Goal: Task Accomplishment & Management: Use online tool/utility

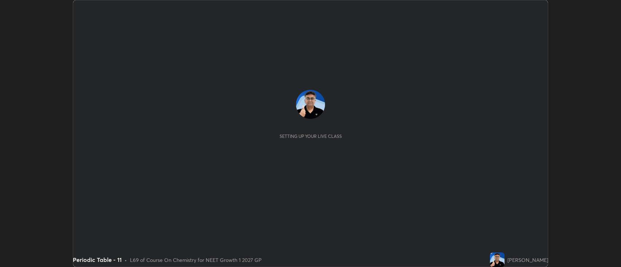
scroll to position [267, 621]
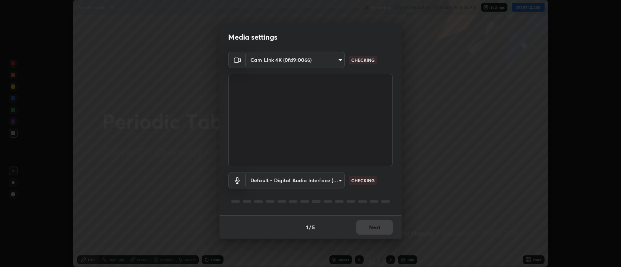
type input "2c539df44b605aa39b17bbacab34c2b800175de7e12b0f96efb5519cb0c2d180"
type input "default"
click at [374, 230] on button "Next" at bounding box center [374, 227] width 36 height 15
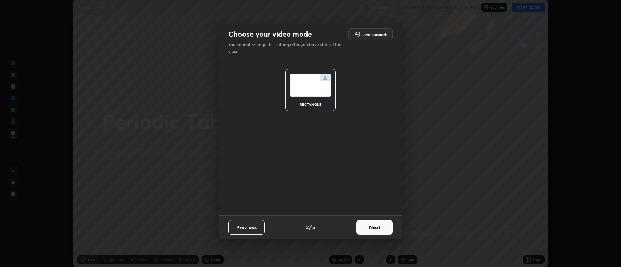
click at [374, 229] on button "Next" at bounding box center [374, 227] width 36 height 15
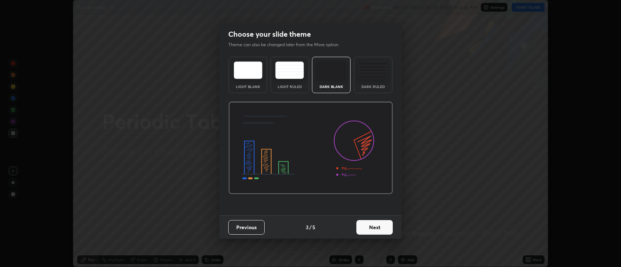
click at [373, 229] on button "Next" at bounding box center [374, 227] width 36 height 15
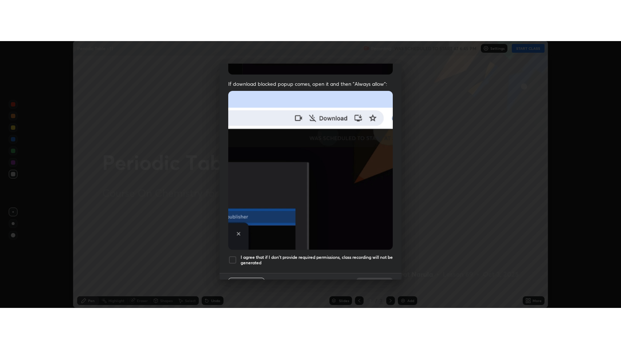
scroll to position [148, 0]
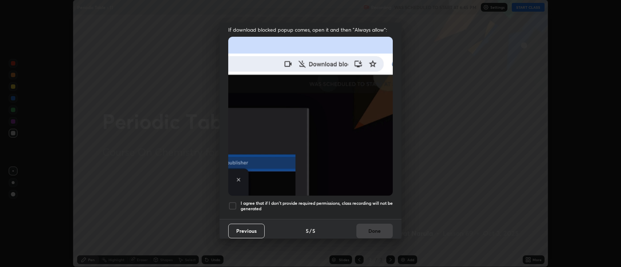
click at [338, 200] on h5 "I agree that if I don't provide required permissions, class recording will not …" at bounding box center [317, 205] width 152 height 11
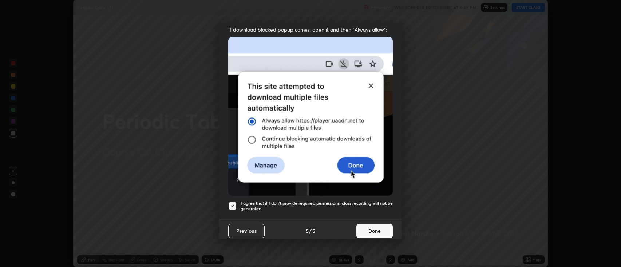
click at [365, 226] on button "Done" at bounding box center [374, 231] width 36 height 15
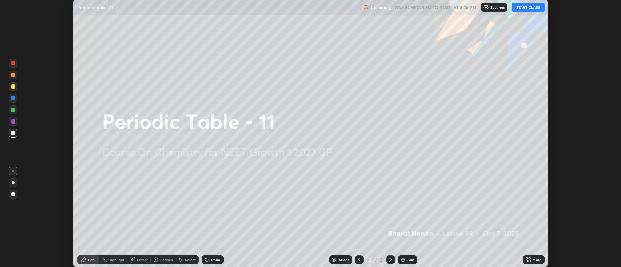
click at [520, 8] on button "START CLASS" at bounding box center [528, 7] width 33 height 9
click at [401, 259] on img at bounding box center [403, 260] width 6 height 6
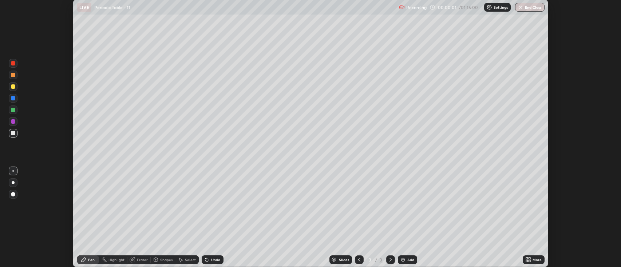
click at [529, 261] on icon at bounding box center [529, 261] width 2 height 2
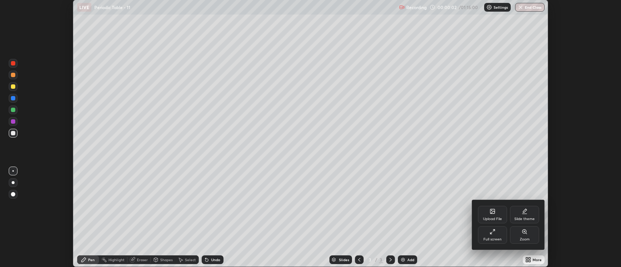
click at [493, 234] on icon at bounding box center [492, 232] width 6 height 6
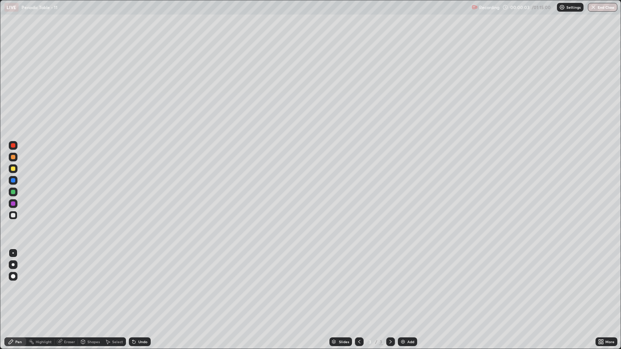
scroll to position [349, 621]
click at [14, 214] on div at bounding box center [13, 215] width 4 height 4
click at [13, 265] on div at bounding box center [13, 264] width 3 height 3
click at [60, 267] on icon at bounding box center [59, 342] width 5 height 5
click at [14, 267] on div "Pen" at bounding box center [15, 342] width 22 height 9
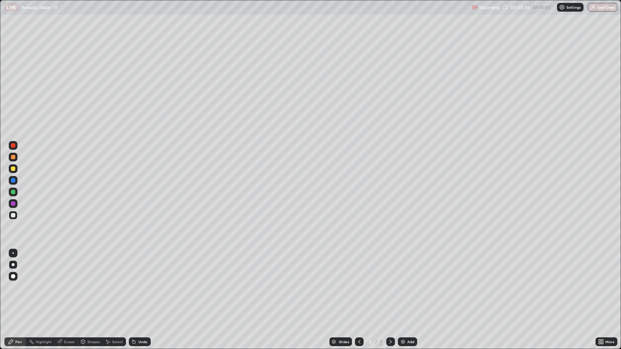
click at [87, 267] on div "Shapes" at bounding box center [93, 342] width 12 height 4
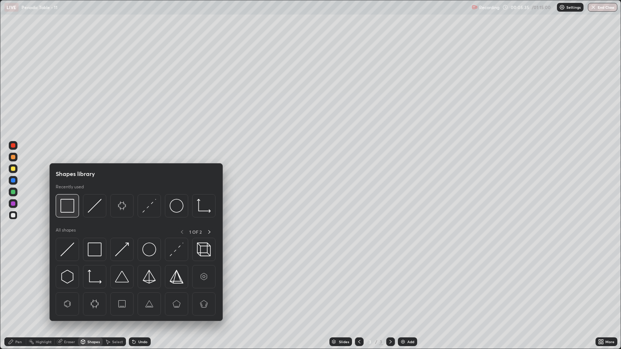
click at [67, 211] on img at bounding box center [67, 206] width 14 height 14
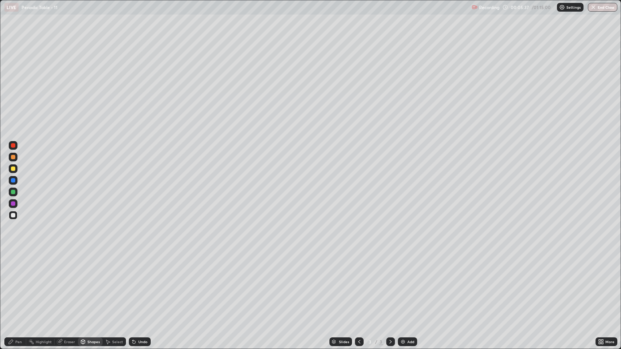
click at [13, 171] on div at bounding box center [13, 169] width 4 height 4
click at [13, 194] on div at bounding box center [13, 192] width 4 height 4
click at [15, 159] on div at bounding box center [13, 157] width 4 height 4
click at [138, 267] on div "Undo" at bounding box center [142, 342] width 9 height 4
click at [9, 267] on icon at bounding box center [11, 342] width 4 height 4
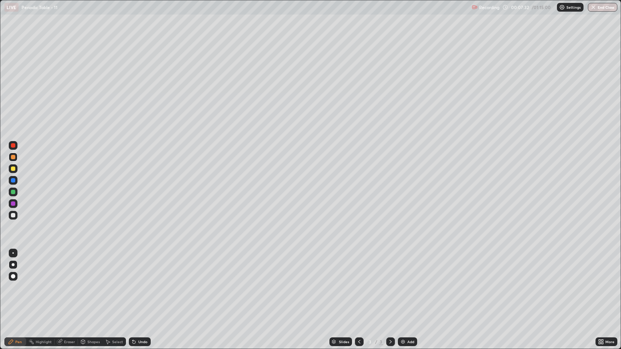
click at [12, 215] on div at bounding box center [13, 215] width 4 height 4
click at [402, 267] on img at bounding box center [403, 342] width 6 height 6
click at [63, 267] on div "Eraser" at bounding box center [66, 342] width 23 height 9
click at [17, 267] on div "Pen" at bounding box center [15, 342] width 22 height 9
click at [142, 267] on div "Undo" at bounding box center [142, 342] width 9 height 4
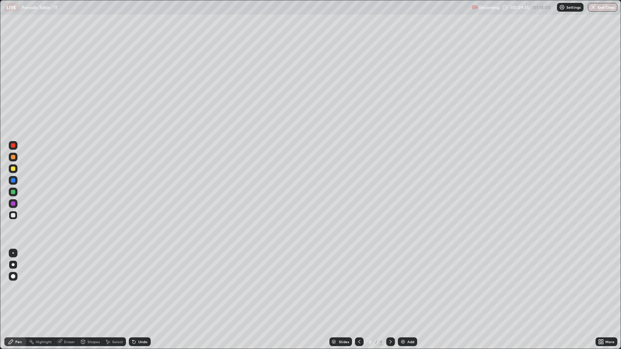
click at [142, 267] on div "Undo" at bounding box center [142, 342] width 9 height 4
click at [13, 192] on div at bounding box center [13, 192] width 4 height 4
click at [14, 170] on div at bounding box center [13, 169] width 4 height 4
click at [140, 267] on div "Undo" at bounding box center [142, 342] width 9 height 4
click at [141, 267] on div "Undo" at bounding box center [142, 342] width 9 height 4
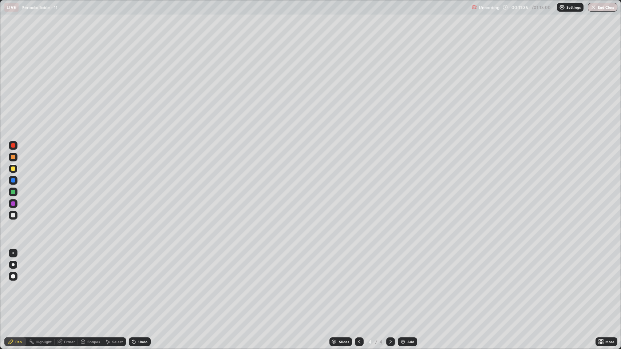
click at [142, 267] on div "Undo" at bounding box center [142, 342] width 9 height 4
click at [141, 267] on div "Undo" at bounding box center [142, 342] width 9 height 4
click at [13, 144] on div at bounding box center [13, 145] width 4 height 4
click at [14, 170] on div at bounding box center [13, 169] width 4 height 4
click at [403, 267] on img at bounding box center [403, 342] width 6 height 6
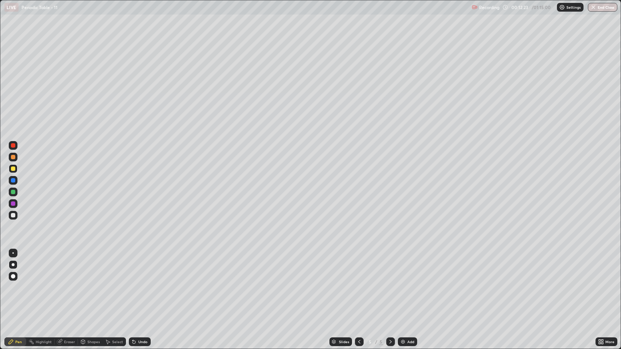
click at [15, 217] on div at bounding box center [13, 215] width 9 height 9
click at [133, 267] on icon at bounding box center [133, 342] width 3 height 3
click at [358, 267] on icon at bounding box center [359, 342] width 6 height 6
click at [388, 267] on icon at bounding box center [391, 342] width 6 height 6
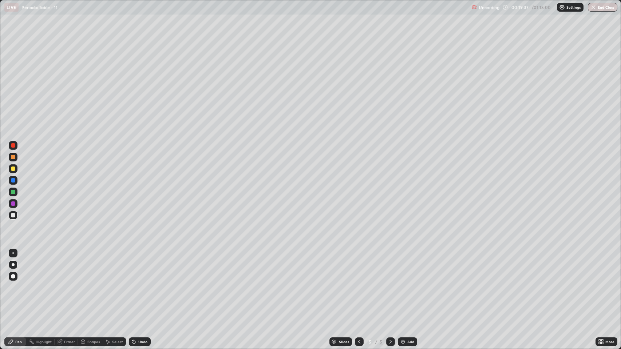
click at [404, 267] on img at bounding box center [403, 342] width 6 height 6
click at [140, 267] on div "Undo" at bounding box center [142, 342] width 9 height 4
click at [139, 267] on div "Undo" at bounding box center [142, 342] width 9 height 4
click at [140, 267] on div "Undo" at bounding box center [142, 342] width 9 height 4
click at [358, 267] on icon at bounding box center [359, 342] width 6 height 6
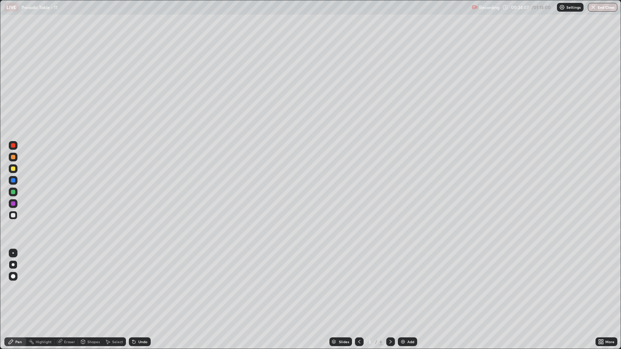
click at [90, 267] on div "Shapes" at bounding box center [93, 342] width 12 height 4
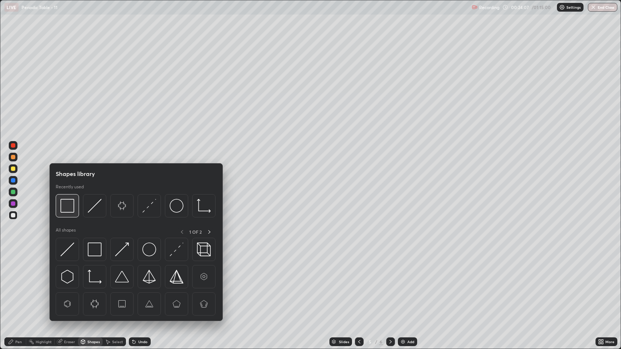
click at [66, 209] on img at bounding box center [67, 206] width 14 height 14
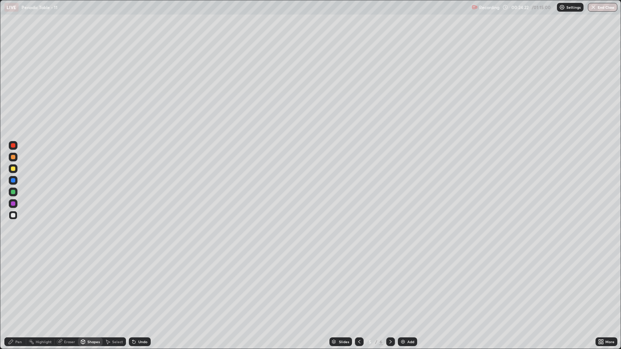
click at [359, 267] on icon at bounding box center [359, 342] width 6 height 6
click at [358, 267] on icon at bounding box center [359, 342] width 6 height 6
click at [389, 267] on icon at bounding box center [391, 342] width 6 height 6
click at [15, 267] on div "Pen" at bounding box center [18, 342] width 7 height 4
click at [389, 267] on icon at bounding box center [391, 342] width 6 height 6
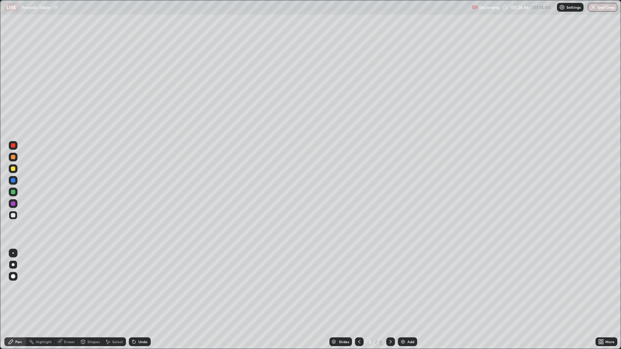
click at [388, 267] on icon at bounding box center [391, 342] width 6 height 6
click at [357, 267] on icon at bounding box center [359, 342] width 6 height 6
click at [390, 267] on icon at bounding box center [391, 342] width 6 height 6
click at [389, 267] on icon at bounding box center [391, 342] width 6 height 6
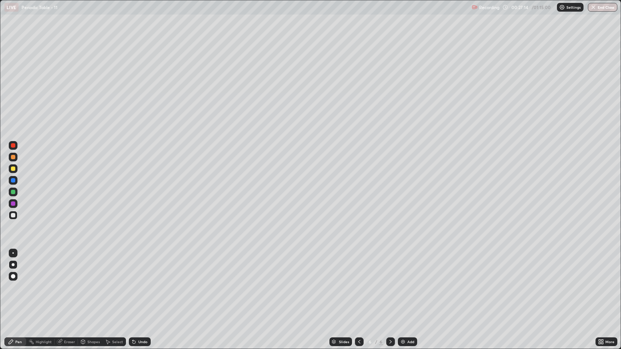
click at [404, 267] on img at bounding box center [403, 342] width 6 height 6
click at [13, 215] on div at bounding box center [13, 215] width 4 height 4
click at [61, 267] on icon at bounding box center [60, 342] width 6 height 6
click at [16, 267] on div "Pen" at bounding box center [18, 342] width 7 height 4
click at [140, 267] on div "Undo" at bounding box center [142, 342] width 9 height 4
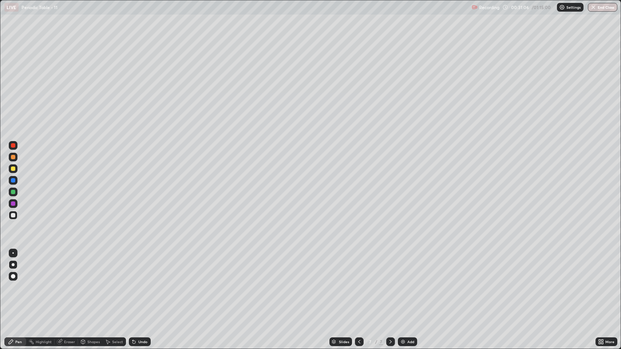
click at [12, 169] on div at bounding box center [13, 169] width 4 height 4
click at [12, 215] on div at bounding box center [13, 215] width 4 height 4
click at [138, 267] on div "Undo" at bounding box center [142, 342] width 9 height 4
click at [139, 267] on div "Undo" at bounding box center [142, 342] width 9 height 4
click at [91, 267] on div "Shapes" at bounding box center [93, 342] width 12 height 4
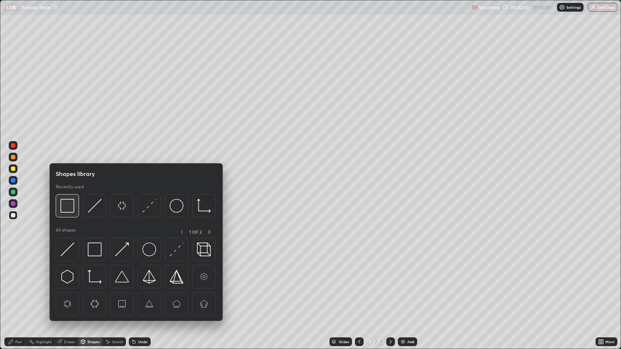
click at [71, 212] on img at bounding box center [67, 206] width 14 height 14
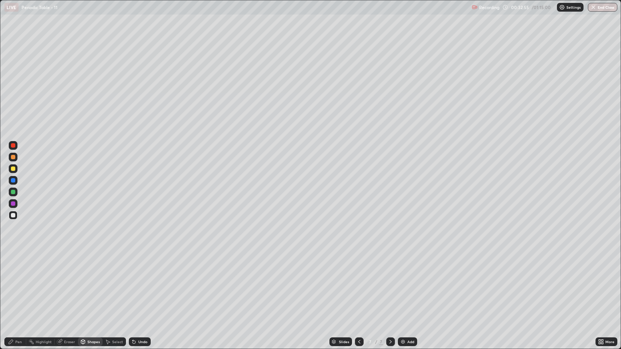
click at [21, 267] on div "Pen" at bounding box center [15, 342] width 22 height 9
click at [404, 267] on img at bounding box center [403, 342] width 6 height 6
click at [14, 217] on div at bounding box center [13, 215] width 4 height 4
click at [140, 267] on div "Undo" at bounding box center [142, 342] width 9 height 4
click at [143, 267] on div "Undo" at bounding box center [142, 342] width 9 height 4
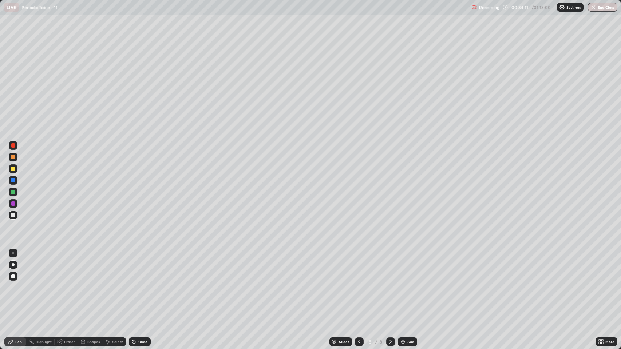
click at [14, 169] on div at bounding box center [13, 169] width 4 height 4
click at [133, 267] on icon at bounding box center [133, 342] width 3 height 3
click at [112, 267] on div "Select" at bounding box center [117, 342] width 11 height 4
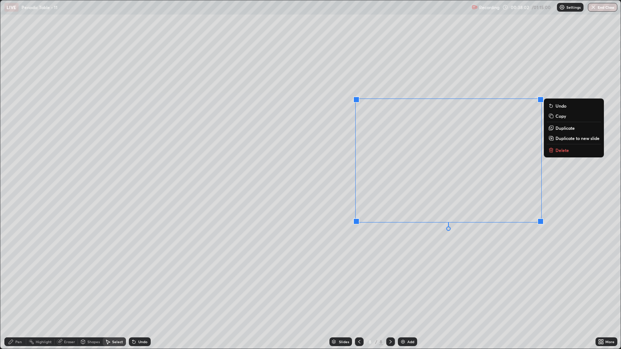
click at [549, 151] on icon at bounding box center [550, 150] width 3 height 3
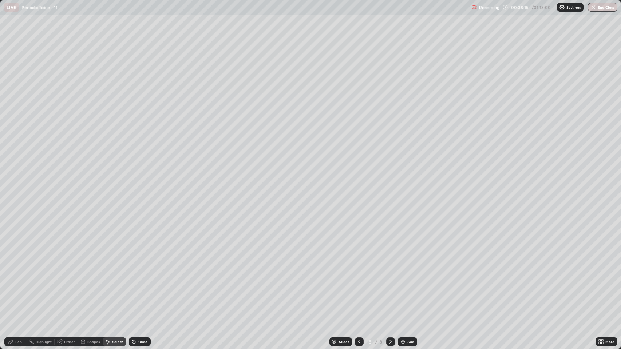
click at [15, 267] on div "Pen" at bounding box center [18, 342] width 7 height 4
click at [13, 217] on div at bounding box center [13, 215] width 4 height 4
click at [133, 267] on icon at bounding box center [133, 342] width 3 height 3
click at [404, 267] on img at bounding box center [403, 342] width 6 height 6
click at [13, 168] on div at bounding box center [13, 169] width 4 height 4
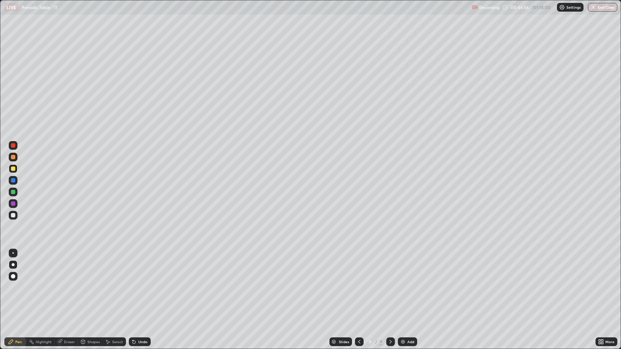
click at [12, 215] on div at bounding box center [13, 215] width 4 height 4
click at [135, 267] on icon at bounding box center [134, 342] width 6 height 6
click at [134, 267] on icon at bounding box center [133, 342] width 3 height 3
click at [13, 169] on div at bounding box center [13, 169] width 4 height 4
click at [405, 267] on div "Add" at bounding box center [407, 342] width 19 height 9
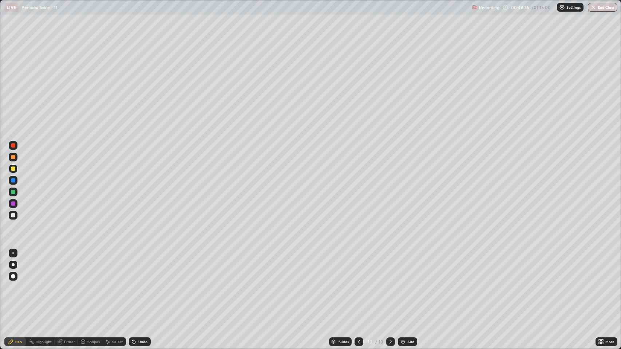
click at [13, 215] on div at bounding box center [13, 215] width 4 height 4
click at [141, 267] on div "Undo" at bounding box center [142, 342] width 9 height 4
click at [14, 170] on div at bounding box center [13, 169] width 4 height 4
click at [17, 215] on div at bounding box center [13, 215] width 9 height 9
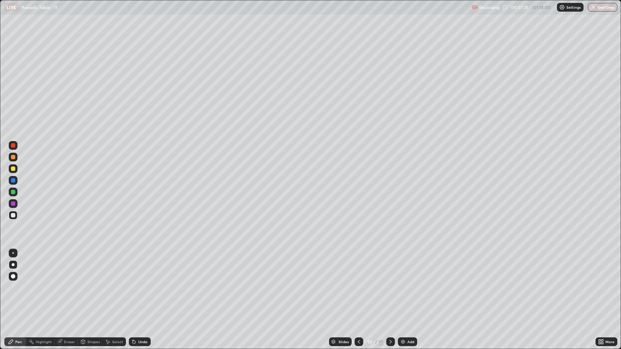
click at [140, 267] on div "Undo" at bounding box center [142, 342] width 9 height 4
click at [116, 267] on div "Select" at bounding box center [117, 342] width 11 height 4
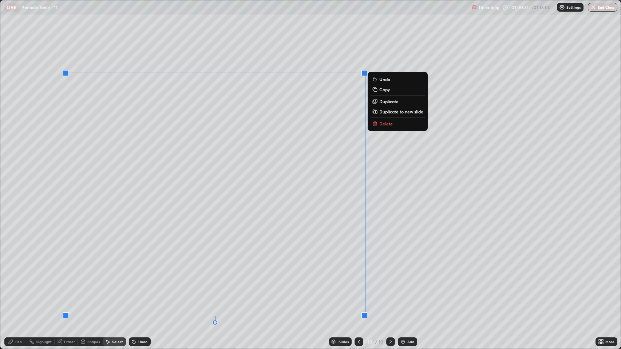
click at [386, 90] on p "Copy" at bounding box center [384, 90] width 11 height 6
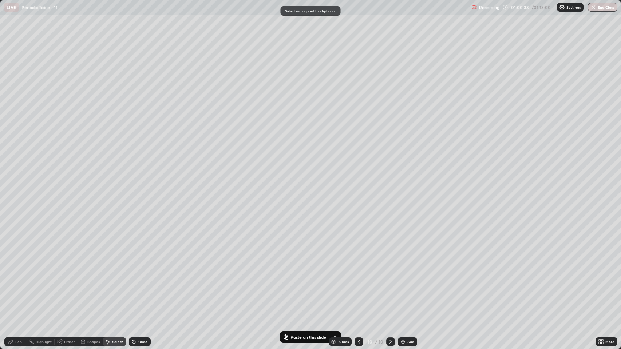
click at [402, 267] on img at bounding box center [403, 342] width 6 height 6
click at [202, 172] on p "Paste here" at bounding box center [201, 172] width 21 height 6
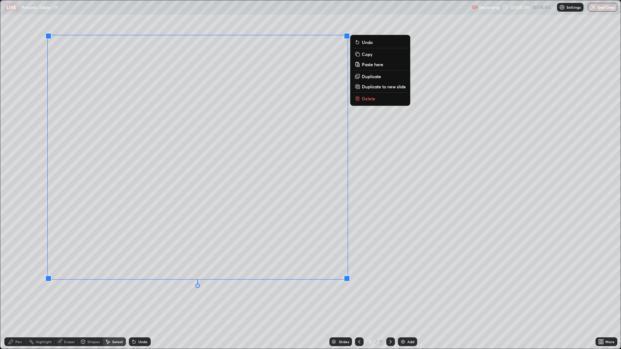
click at [167, 267] on div "0 ° Undo Copy Paste here Duplicate Duplicate to new slide Delete" at bounding box center [310, 174] width 620 height 349
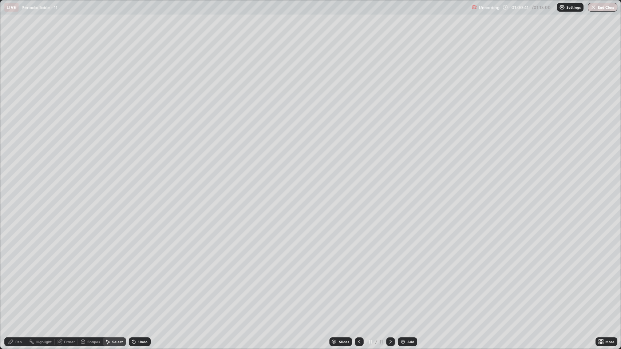
click at [67, 267] on div "Eraser" at bounding box center [69, 342] width 11 height 4
click at [13, 267] on icon at bounding box center [11, 342] width 6 height 6
click at [13, 169] on div at bounding box center [13, 169] width 4 height 4
click at [13, 215] on div at bounding box center [13, 215] width 4 height 4
click at [12, 159] on div at bounding box center [13, 157] width 4 height 4
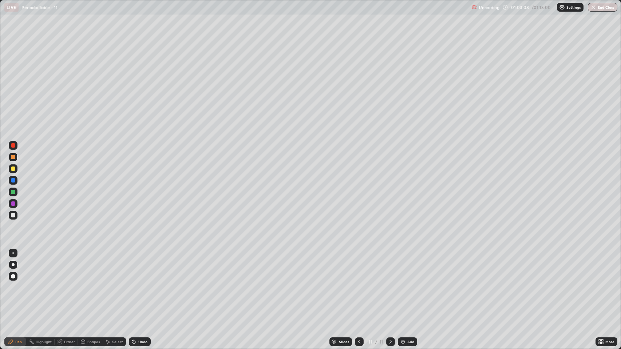
click at [12, 217] on div at bounding box center [13, 215] width 4 height 4
click at [12, 157] on div at bounding box center [13, 157] width 4 height 4
click at [401, 267] on img at bounding box center [403, 342] width 6 height 6
click at [357, 267] on icon at bounding box center [359, 342] width 6 height 6
click at [390, 267] on icon at bounding box center [391, 342] width 6 height 6
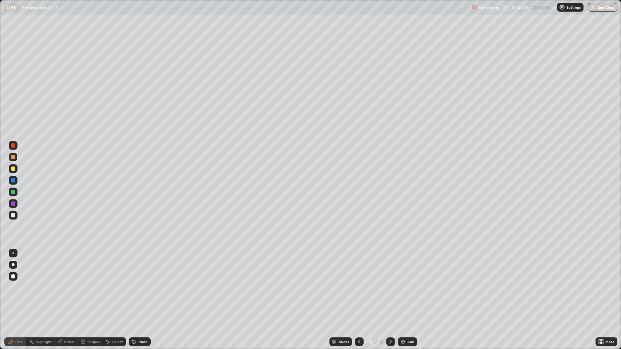
click at [12, 214] on div at bounding box center [13, 215] width 4 height 4
click at [140, 267] on div "Undo" at bounding box center [142, 342] width 9 height 4
click at [13, 169] on div at bounding box center [13, 169] width 4 height 4
click at [11, 192] on div at bounding box center [13, 192] width 4 height 4
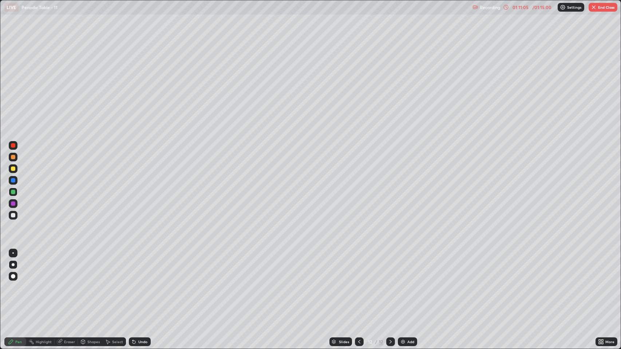
click at [405, 267] on img at bounding box center [403, 342] width 6 height 6
click at [15, 214] on div at bounding box center [13, 215] width 4 height 4
click at [138, 267] on div "Undo" at bounding box center [142, 342] width 9 height 4
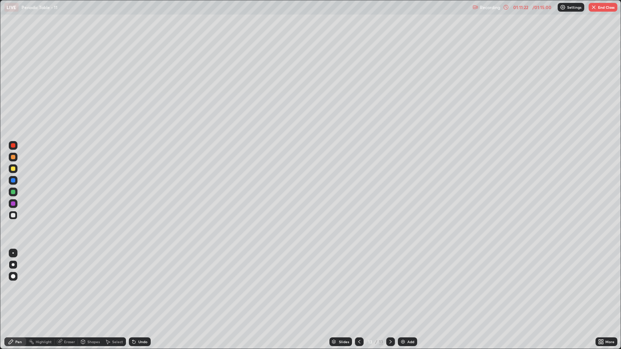
click at [138, 267] on div "Undo" at bounding box center [142, 342] width 9 height 4
click at [137, 267] on div "Undo" at bounding box center [140, 342] width 22 height 9
click at [138, 267] on div "Undo" at bounding box center [142, 342] width 9 height 4
click at [137, 267] on div "Undo" at bounding box center [140, 342] width 22 height 9
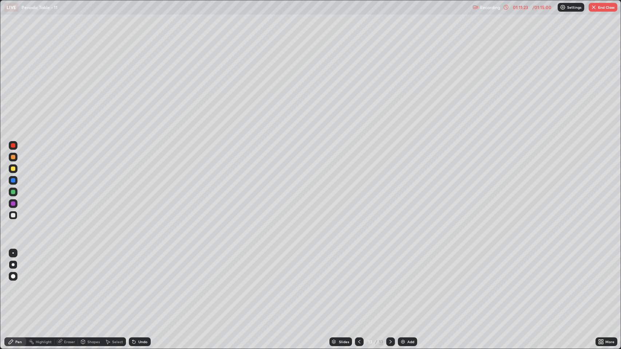
click at [137, 267] on div "Undo" at bounding box center [140, 342] width 22 height 9
click at [360, 267] on icon at bounding box center [359, 342] width 6 height 6
click at [358, 267] on icon at bounding box center [359, 342] width 6 height 6
click at [357, 267] on icon at bounding box center [359, 342] width 6 height 6
click at [358, 267] on icon at bounding box center [359, 342] width 2 height 4
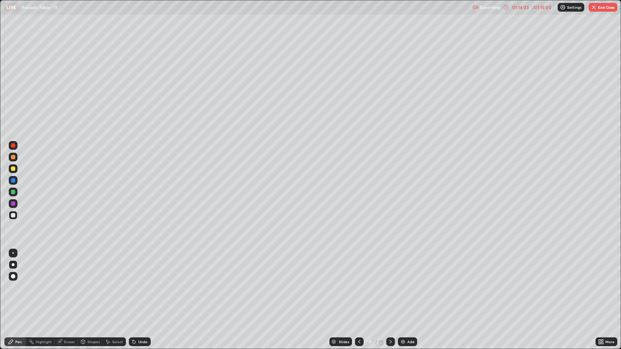
click at [357, 267] on icon at bounding box center [359, 342] width 6 height 6
click at [358, 267] on icon at bounding box center [359, 342] width 2 height 4
click at [358, 267] on icon at bounding box center [359, 342] width 6 height 6
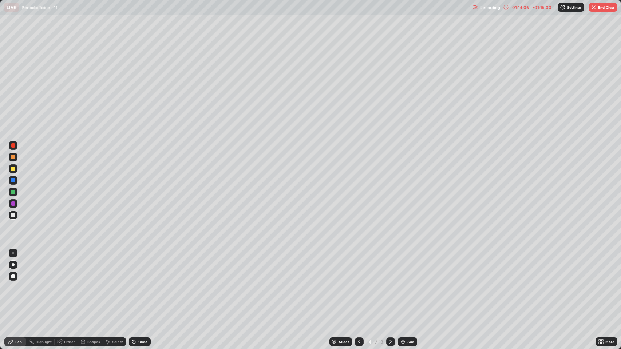
click at [358, 267] on icon at bounding box center [359, 342] width 6 height 6
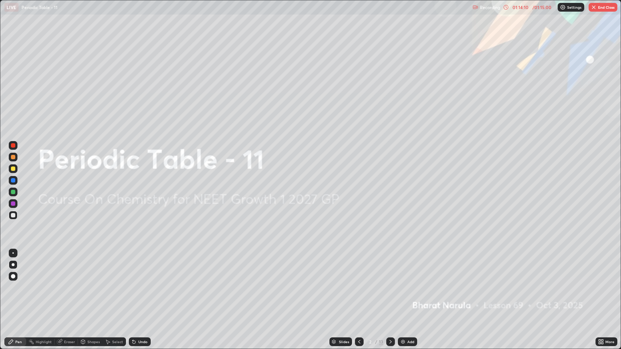
click at [388, 267] on icon at bounding box center [391, 342] width 6 height 6
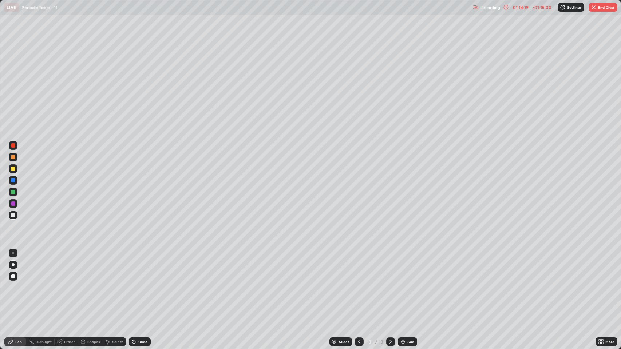
click at [389, 267] on icon at bounding box center [391, 342] width 6 height 6
click at [390, 267] on icon at bounding box center [391, 342] width 6 height 6
click at [388, 267] on icon at bounding box center [391, 342] width 6 height 6
click at [390, 267] on icon at bounding box center [391, 342] width 6 height 6
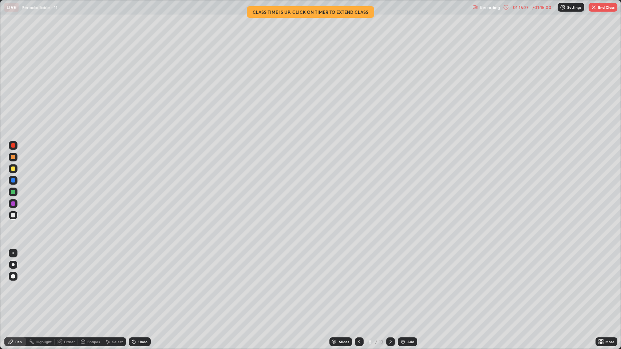
click at [389, 267] on icon at bounding box center [391, 342] width 6 height 6
click at [390, 267] on icon at bounding box center [391, 342] width 6 height 6
click at [389, 267] on icon at bounding box center [391, 342] width 6 height 6
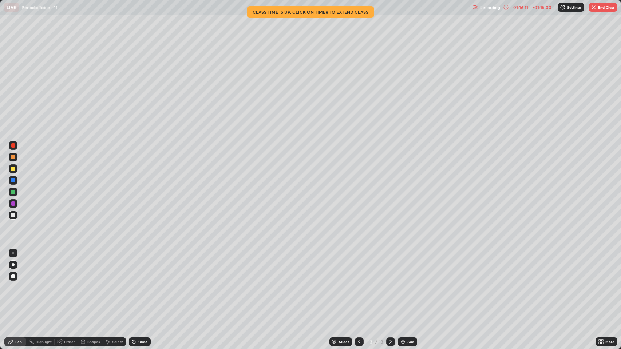
click at [593, 10] on img "button" at bounding box center [594, 7] width 6 height 6
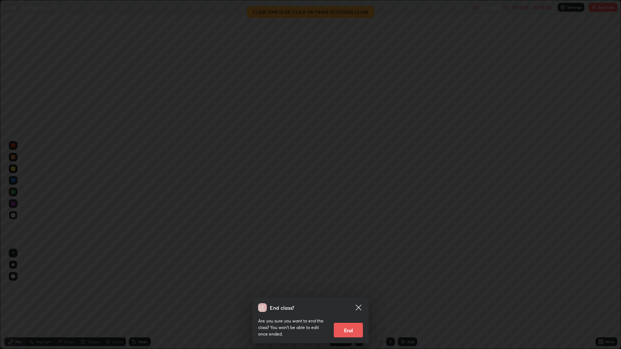
click at [349, 267] on button "End" at bounding box center [348, 330] width 29 height 15
